Goal: Obtain resource: Download file/media

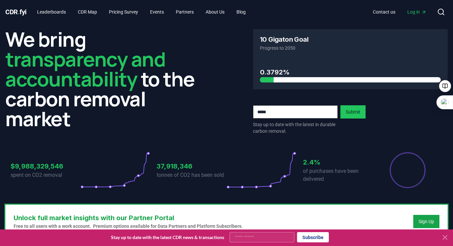
click at [213, 83] on div "We bring transparency and accountability to the carbon removal market 10 Gigato…" at bounding box center [226, 81] width 442 height 105
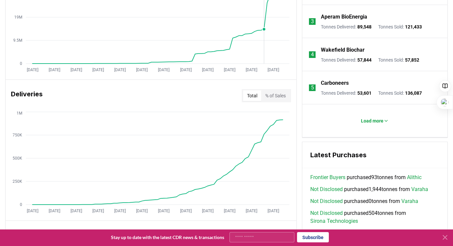
scroll to position [166, 0]
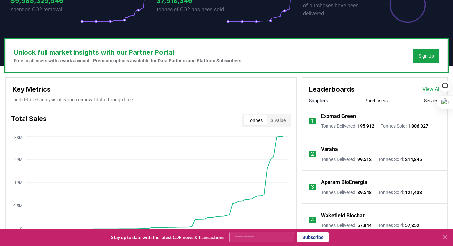
click at [334, 118] on p "Exomad Green" at bounding box center [338, 116] width 35 height 8
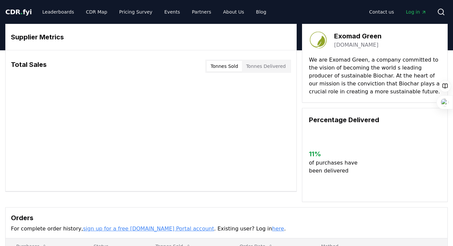
scroll to position [166, 0]
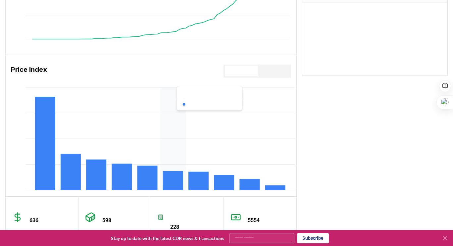
scroll to position [604, 0]
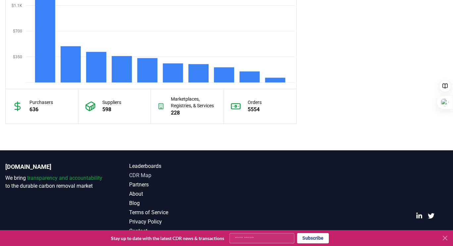
click at [145, 174] on link "CDR Map" at bounding box center [177, 175] width 97 height 8
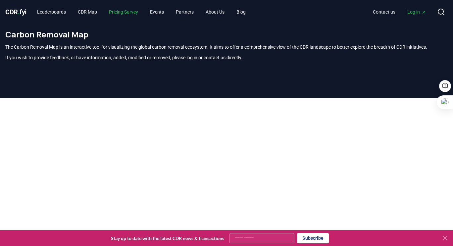
click at [131, 14] on link "Pricing Survey" at bounding box center [124, 12] width 40 height 12
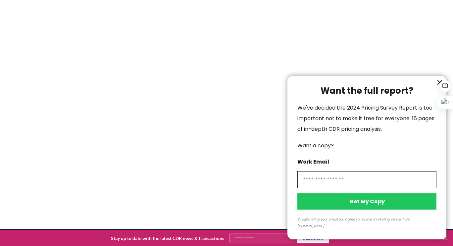
scroll to position [1324, 0]
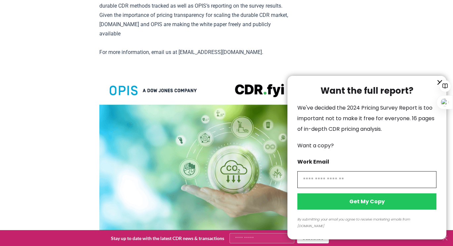
click at [436, 90] on div at bounding box center [444, 94] width 17 height 30
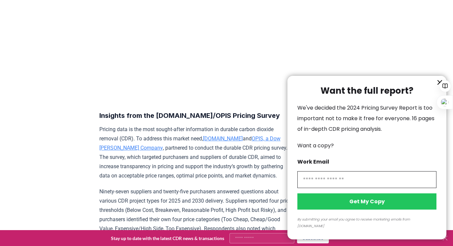
scroll to position [0, 0]
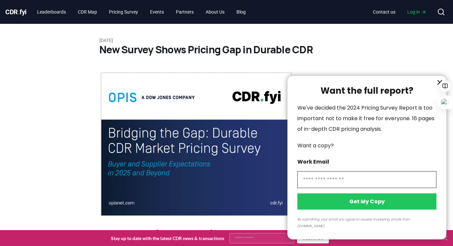
click at [143, 137] on div at bounding box center [226, 123] width 453 height 246
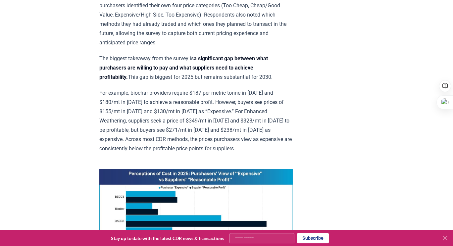
scroll to position [497, 0]
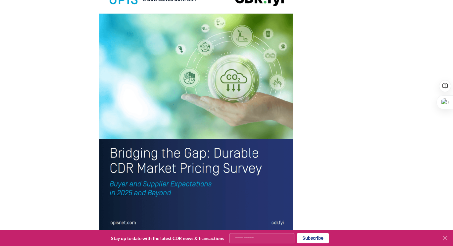
click at [185, 126] on img at bounding box center [196, 108] width 194 height 253
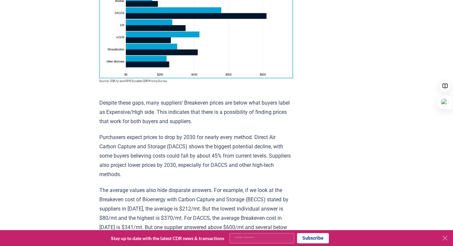
scroll to position [0, 0]
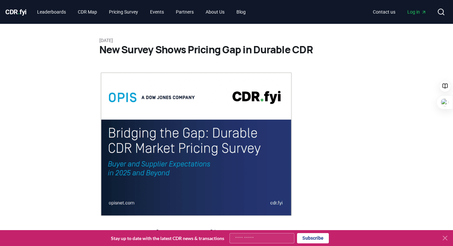
click at [171, 131] on img at bounding box center [196, 144] width 194 height 145
drag, startPoint x: 150, startPoint y: 168, endPoint x: 146, endPoint y: 169, distance: 4.8
click at [150, 168] on img at bounding box center [196, 144] width 194 height 145
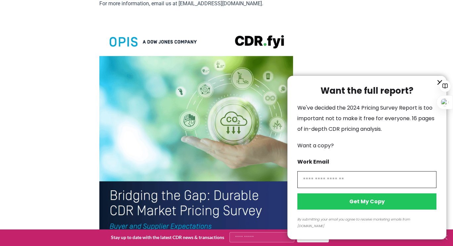
scroll to position [1532, 0]
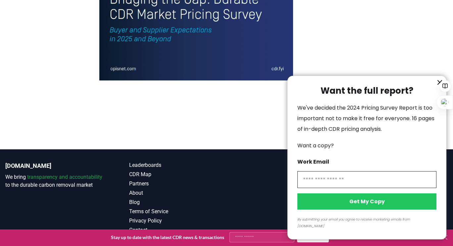
click at [364, 181] on input "information" at bounding box center [366, 179] width 139 height 17
type input "**********"
click at [365, 209] on button "Get My Copy" at bounding box center [366, 201] width 139 height 16
